Goal: Go to known website: Go to known website

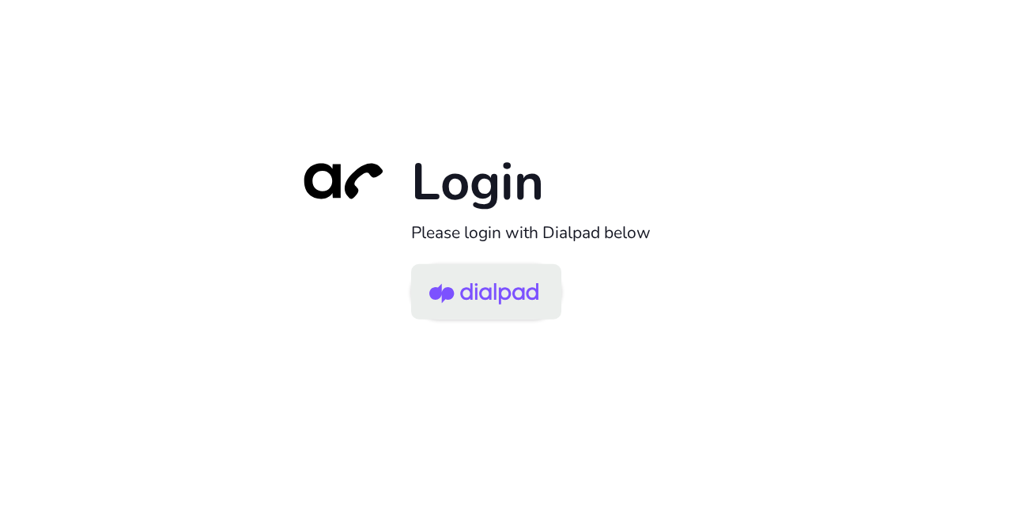
click at [520, 301] on img at bounding box center [483, 292] width 109 height 51
click at [512, 309] on img at bounding box center [483, 292] width 109 height 51
